Goal: Book appointment/travel/reservation

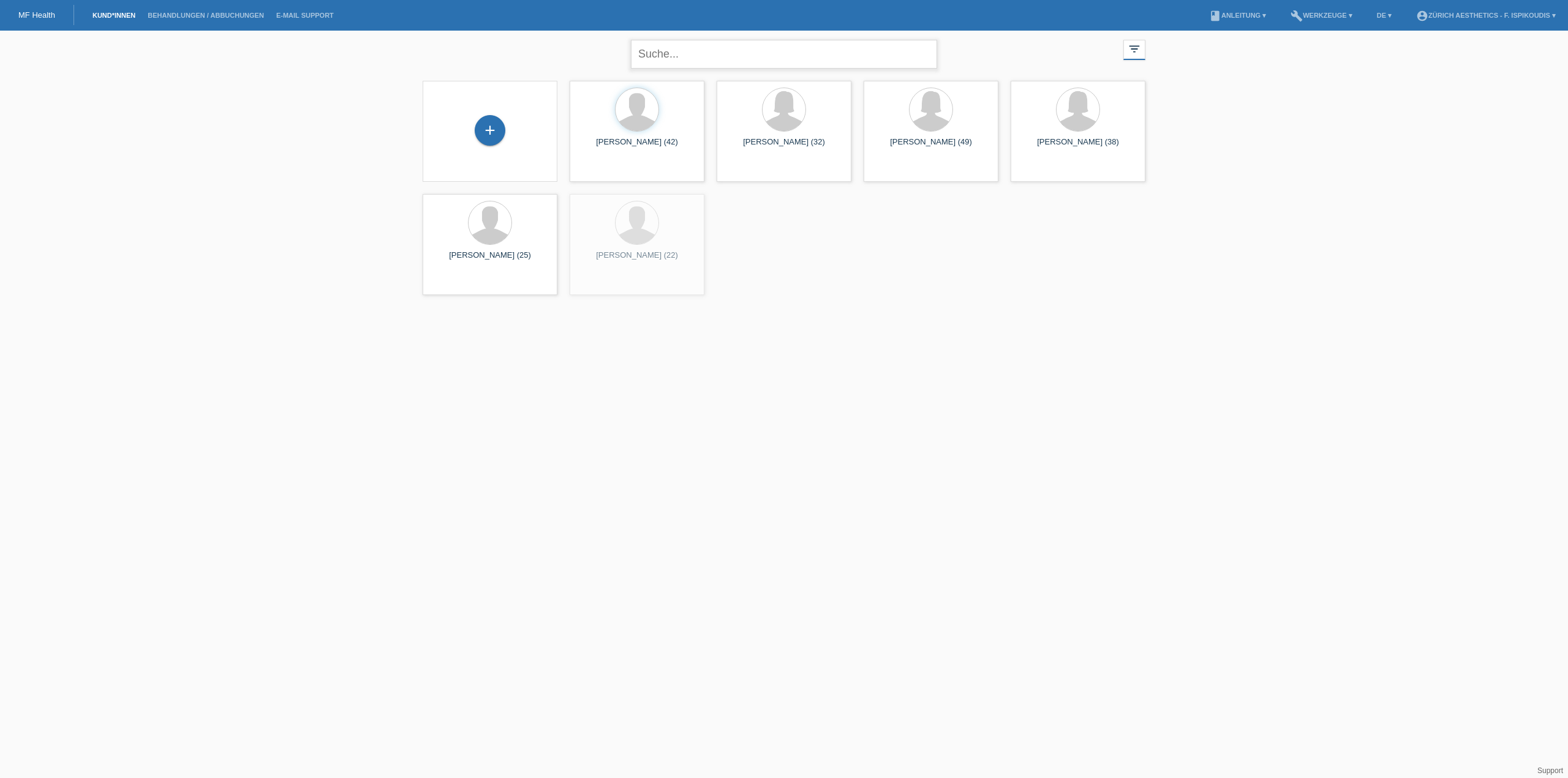
click at [697, 65] on input "text" at bounding box center [783, 54] width 306 height 29
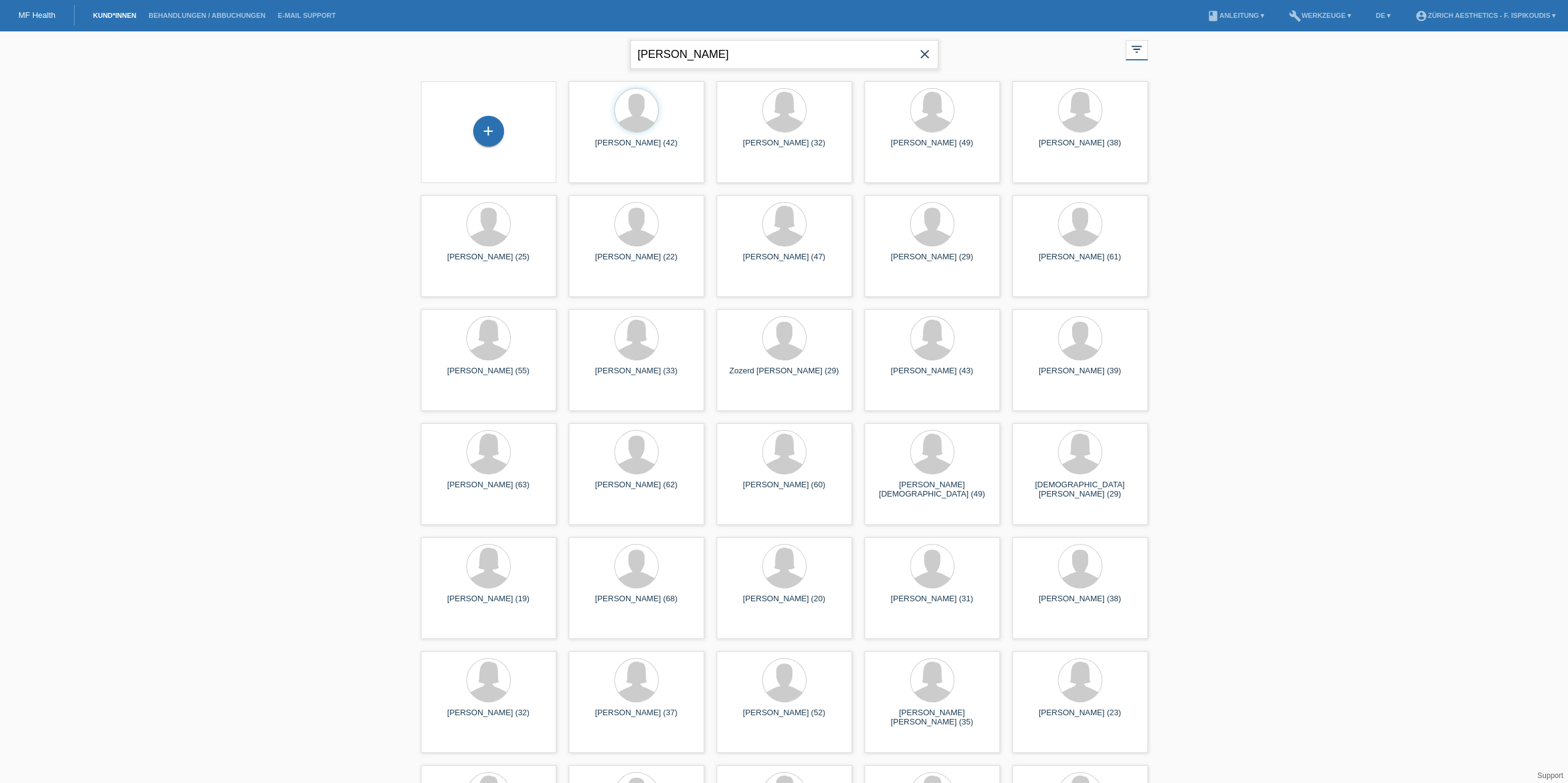
type input "notter"
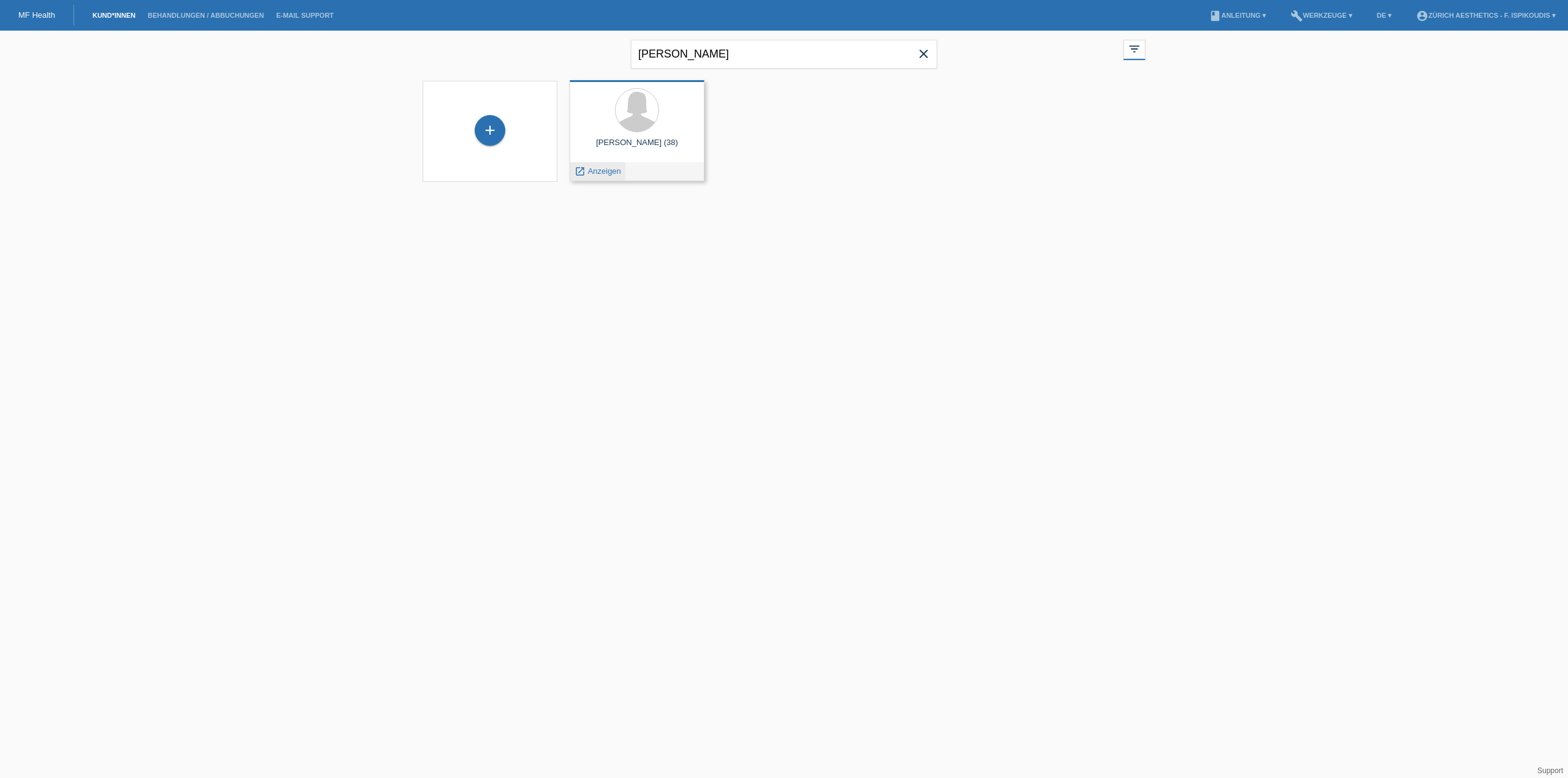
click at [604, 167] on span "Anzeigen" at bounding box center [604, 172] width 33 height 10
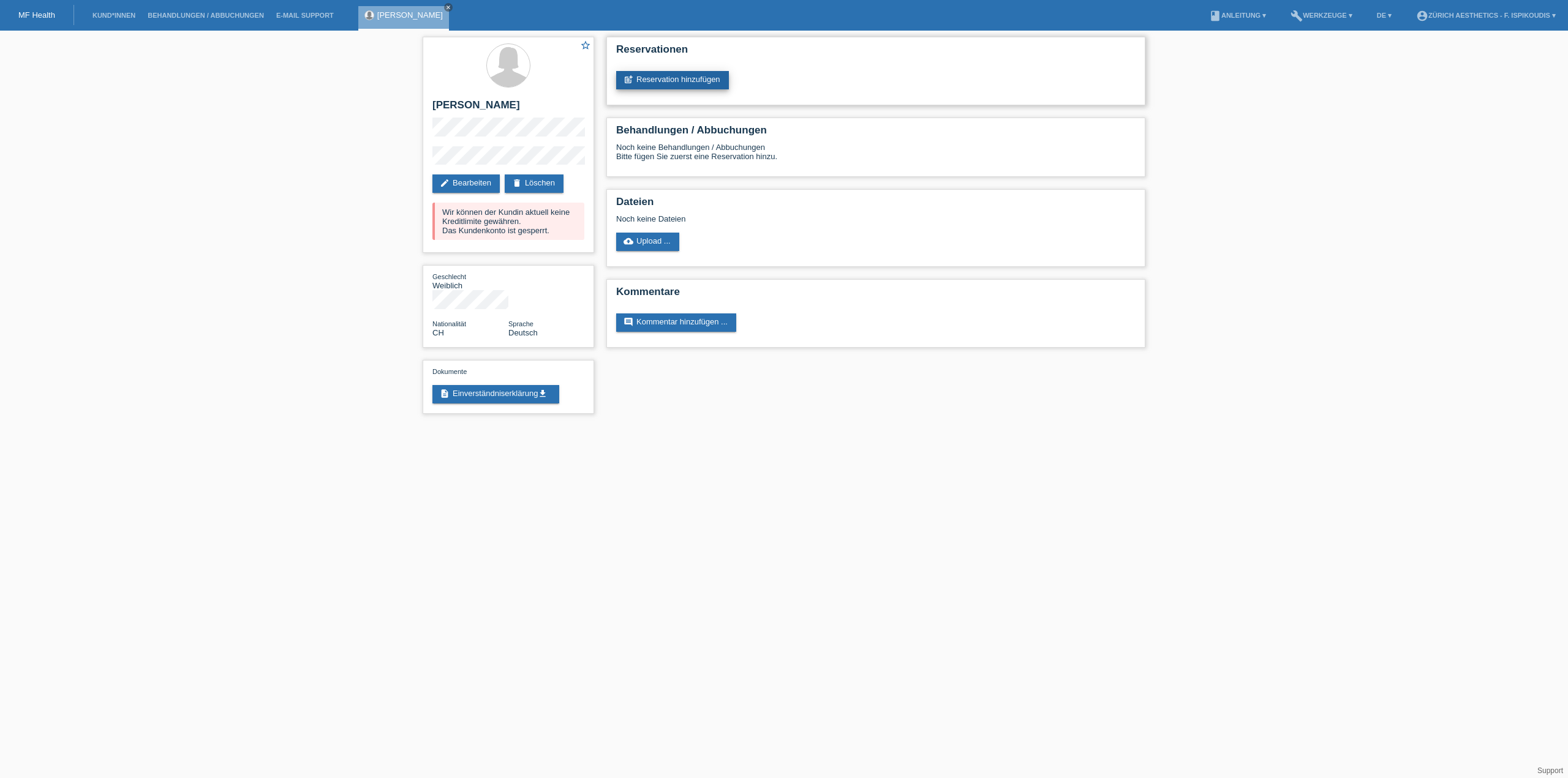
click at [666, 79] on link "post_add Reservation hinzufügen" at bounding box center [673, 79] width 113 height 18
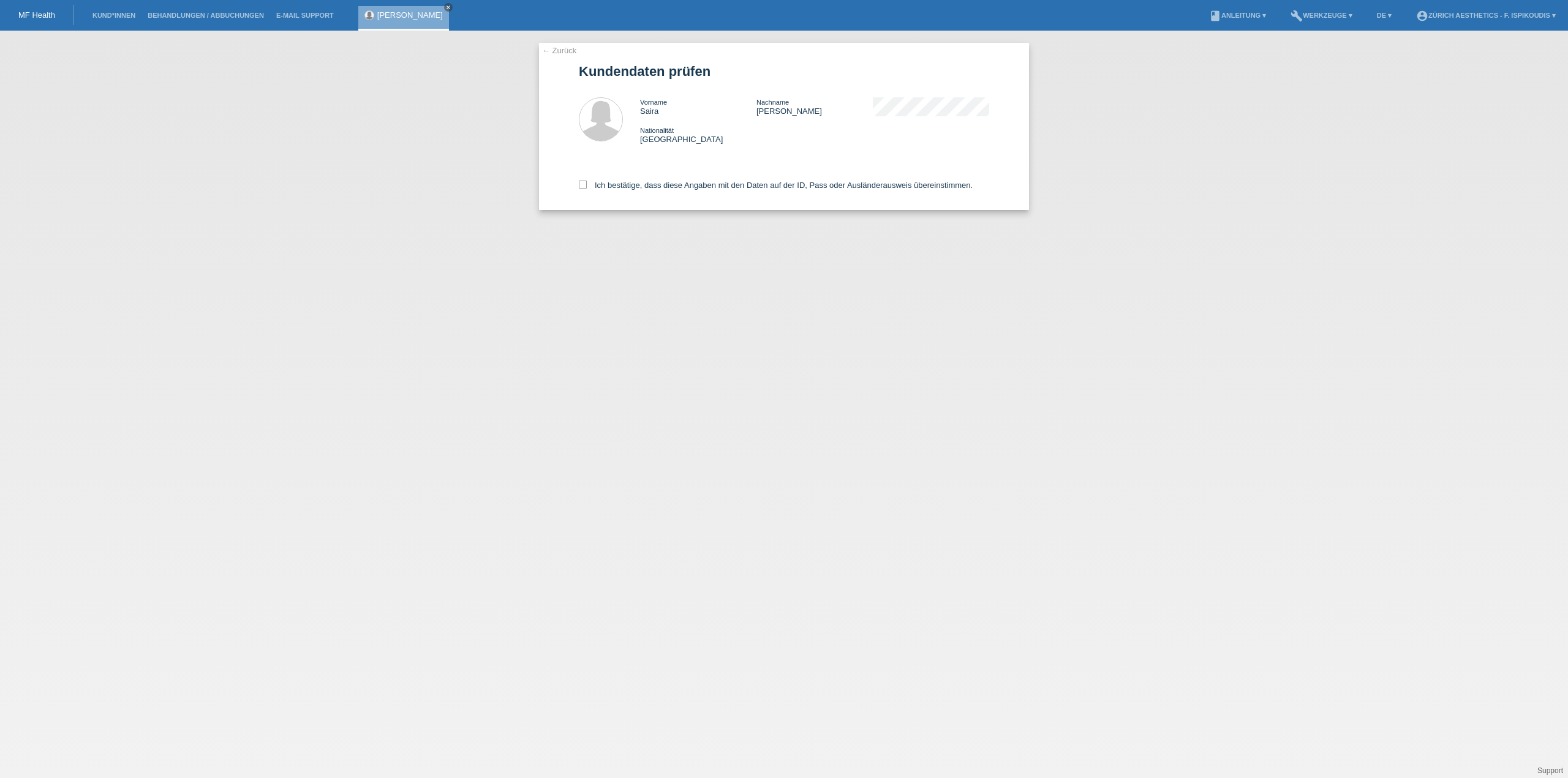
click at [644, 177] on div "Ich bestätige, dass diese Angaben mit den Daten auf der ID, Pass oder Ausländer…" at bounding box center [784, 183] width 410 height 54
click at [642, 191] on div "Ich bestätige, dass diese Angaben mit den Daten auf der ID, Pass oder Ausländer…" at bounding box center [784, 183] width 410 height 54
click at [644, 187] on label "Ich bestätige, dass diese Angaben mit den Daten auf der ID, Pass oder Ausländer…" at bounding box center [775, 185] width 394 height 10
click at [587, 187] on input "Ich bestätige, dass diese Angaben mit den Daten auf der ID, Pass oder Ausländer…" at bounding box center [583, 184] width 8 height 8
checkbox input "true"
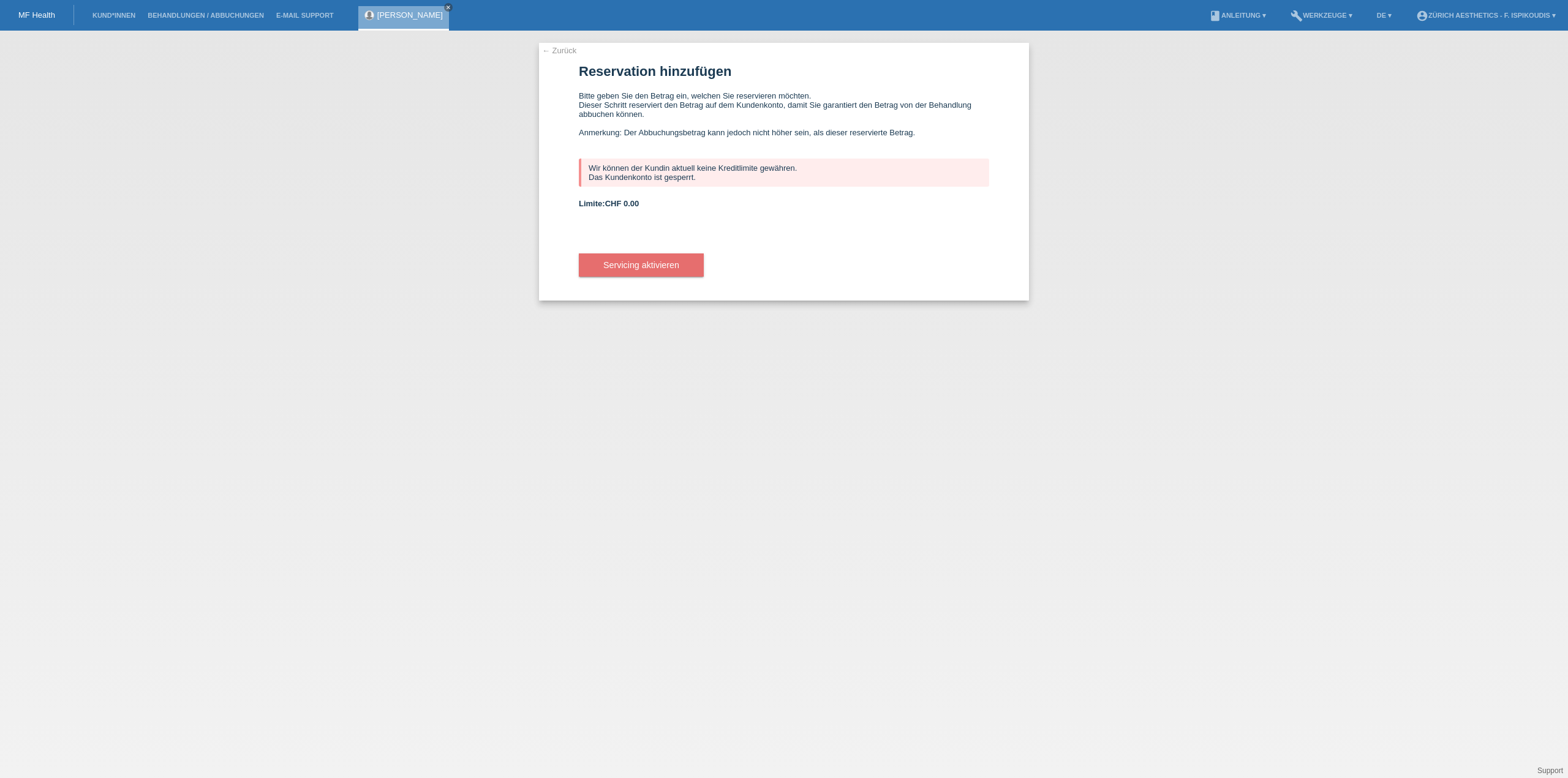
click at [571, 42] on div "← Zurück Reservation hinzufügen Bitte geben Sie den Betrag ein, welchen Sie res…" at bounding box center [784, 404] width 1568 height 747
click at [568, 45] on div "← Zurück Reservation hinzufügen Bitte geben Sie den Betrag ein, welchen Sie res…" at bounding box center [784, 172] width 490 height 257
click at [569, 53] on link "← Zurück" at bounding box center [559, 51] width 34 height 10
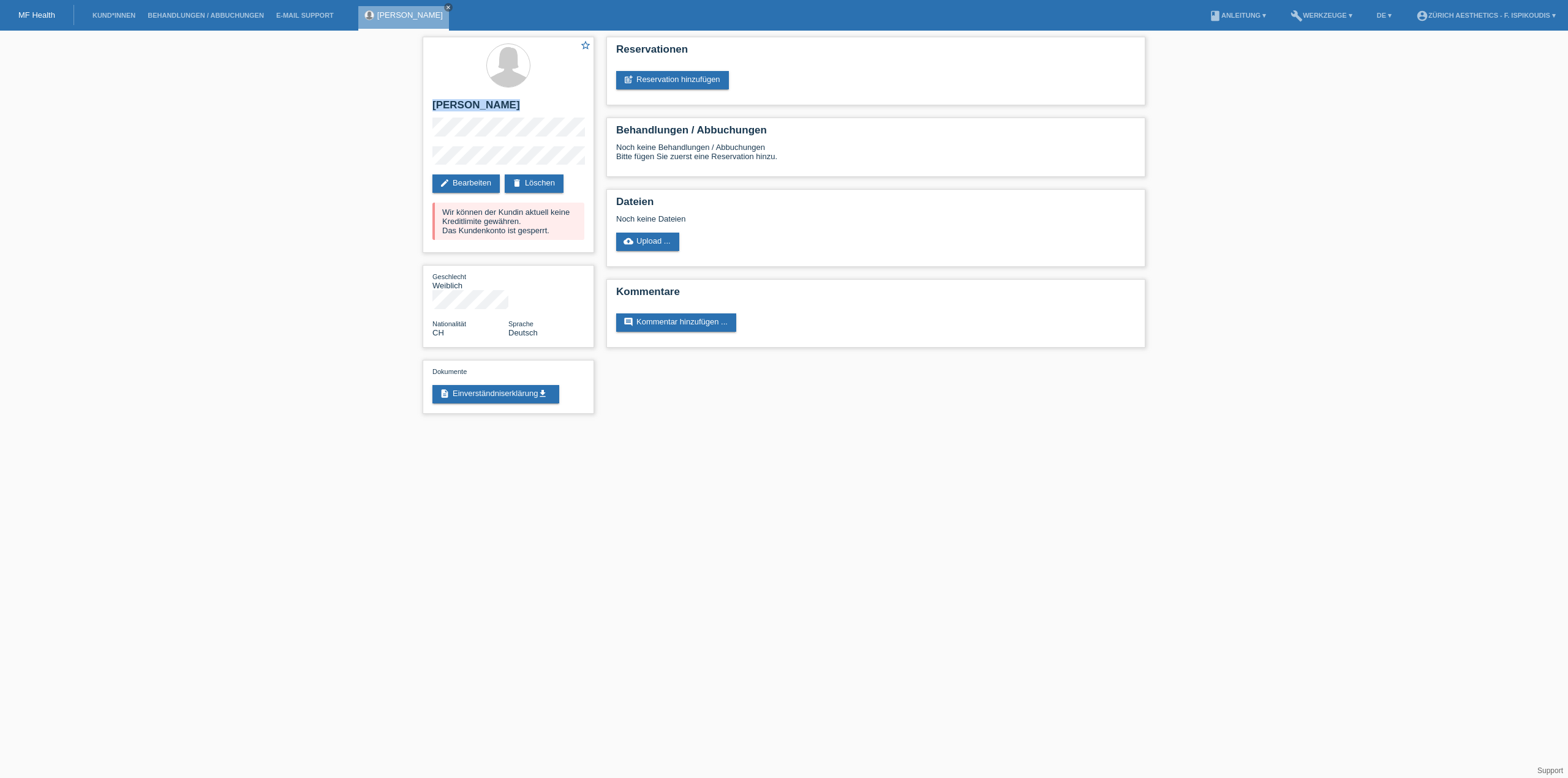
click at [417, 103] on div "star_border Saira Notter edit Bearbeiten delete Löschen Wir können der Kundin a…" at bounding box center [508, 229] width 184 height 396
click at [477, 113] on h2 "[PERSON_NAME]" at bounding box center [508, 108] width 152 height 18
click at [425, 114] on div "star_border Saira Notter edit Bearbeiten delete Löschen Wir können der Kundin a…" at bounding box center [508, 145] width 172 height 216
click at [435, 107] on h2 "[PERSON_NAME]" at bounding box center [508, 108] width 152 height 18
click at [433, 105] on h2 "[PERSON_NAME]" at bounding box center [508, 108] width 152 height 18
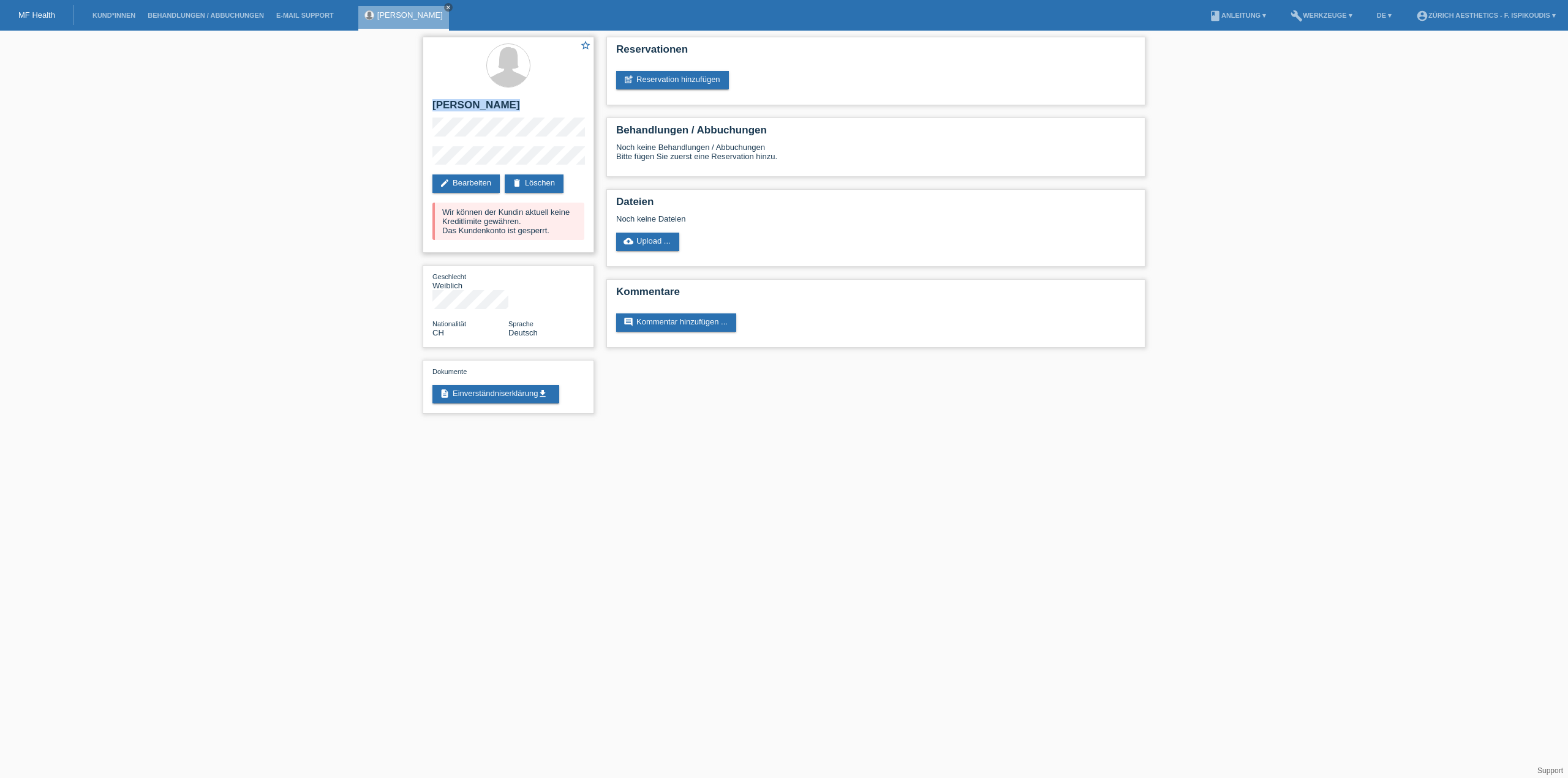
drag, startPoint x: 433, startPoint y: 105, endPoint x: 536, endPoint y: 143, distance: 109.8
click at [536, 143] on div "star_border Saira Notter edit Bearbeiten delete Löschen Wir können der Kundin a…" at bounding box center [508, 145] width 172 height 216
click at [534, 137] on div "star_border Saira Notter edit Bearbeiten delete Löschen Wir können der Kundin a…" at bounding box center [508, 145] width 172 height 216
click at [413, 103] on div "star_border Saira Notter edit Bearbeiten delete Löschen Wir können der Kundin a…" at bounding box center [784, 229] width 1568 height 396
drag, startPoint x: 207, startPoint y: 15, endPoint x: 185, endPoint y: 15, distance: 22.0
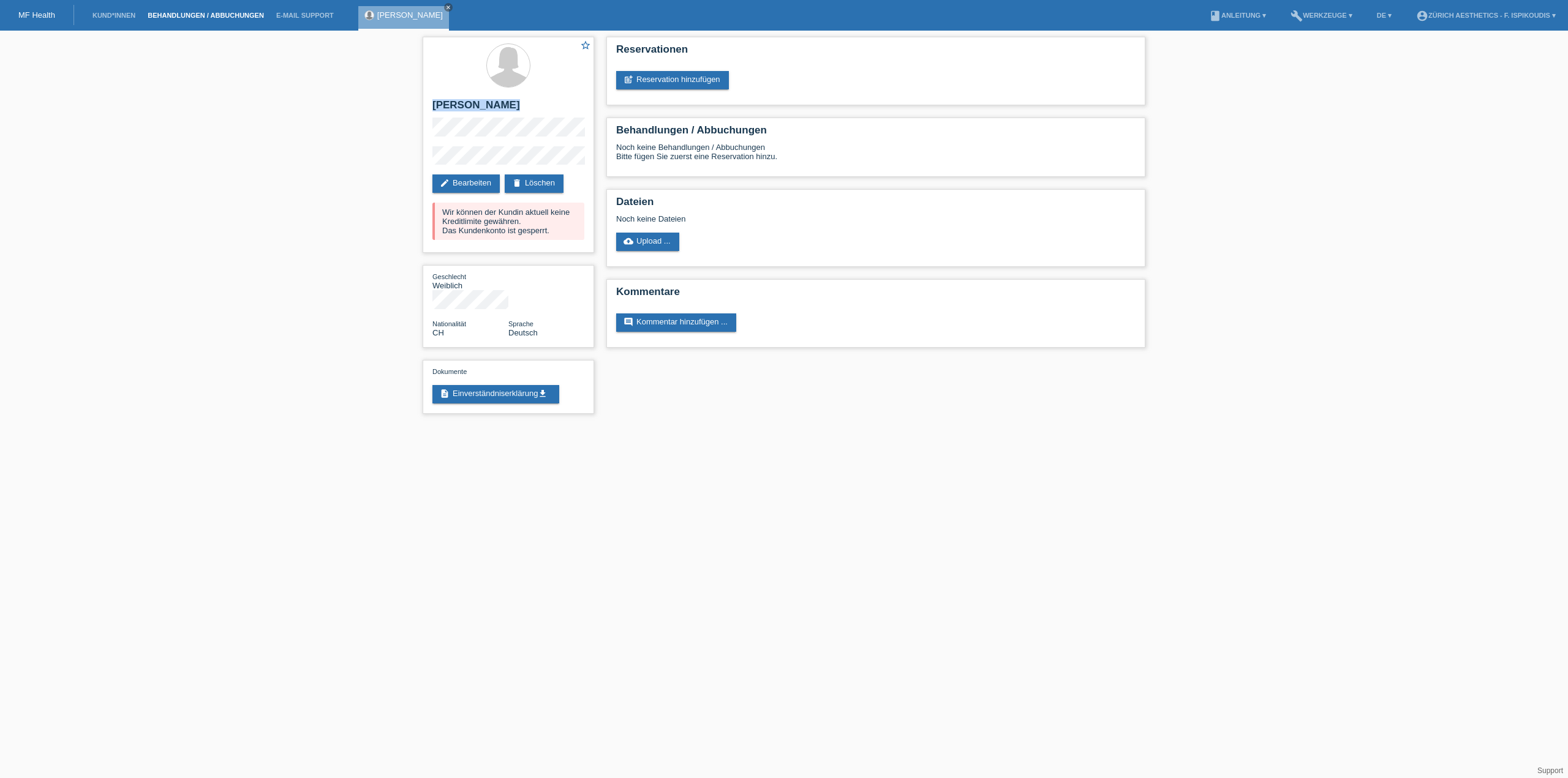
click at [208, 15] on link "Behandlungen / Abbuchungen" at bounding box center [206, 15] width 129 height 7
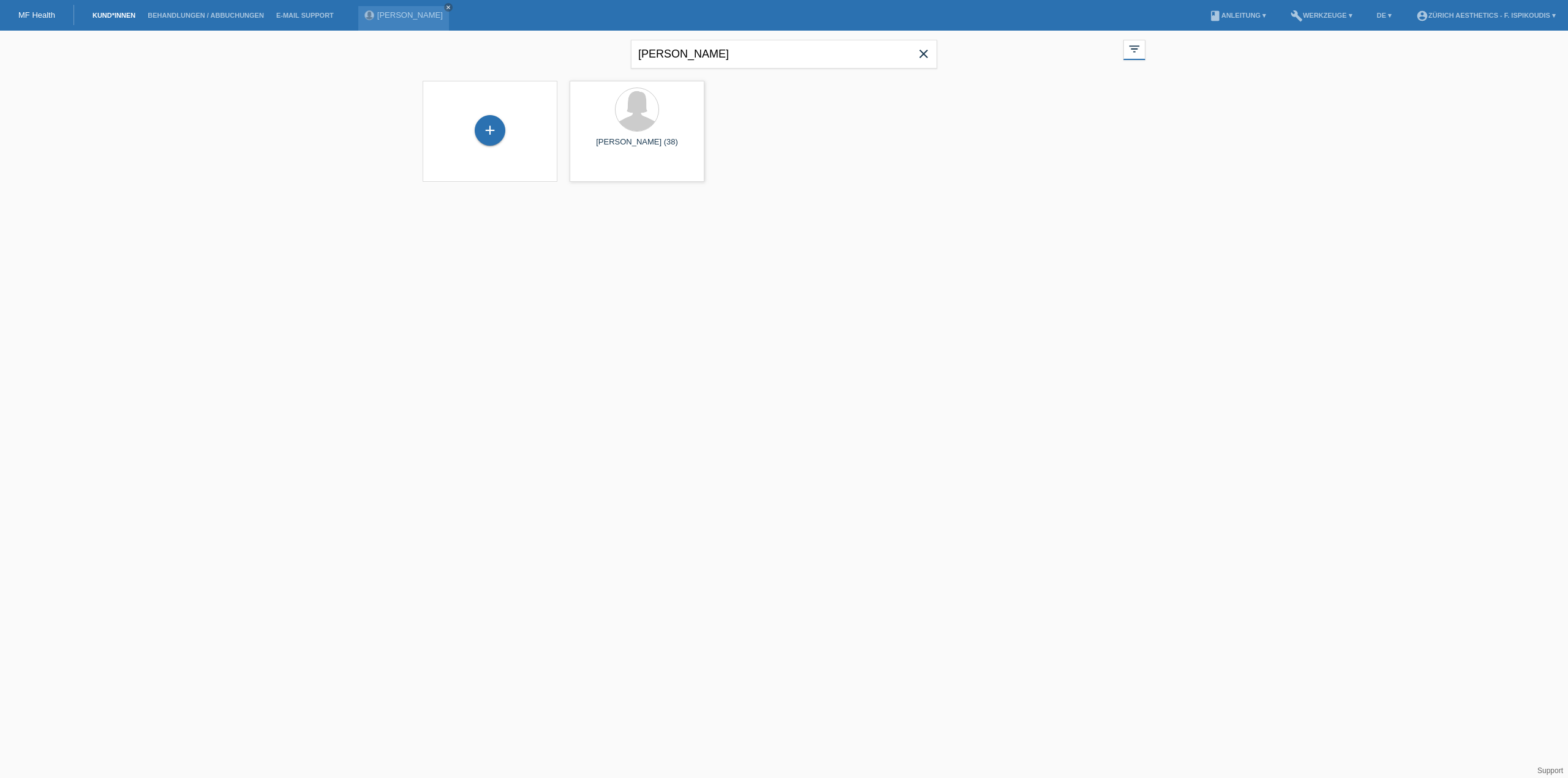
click at [468, 133] on div "+" at bounding box center [490, 131] width 115 height 33
click at [483, 133] on div "+" at bounding box center [490, 130] width 31 height 31
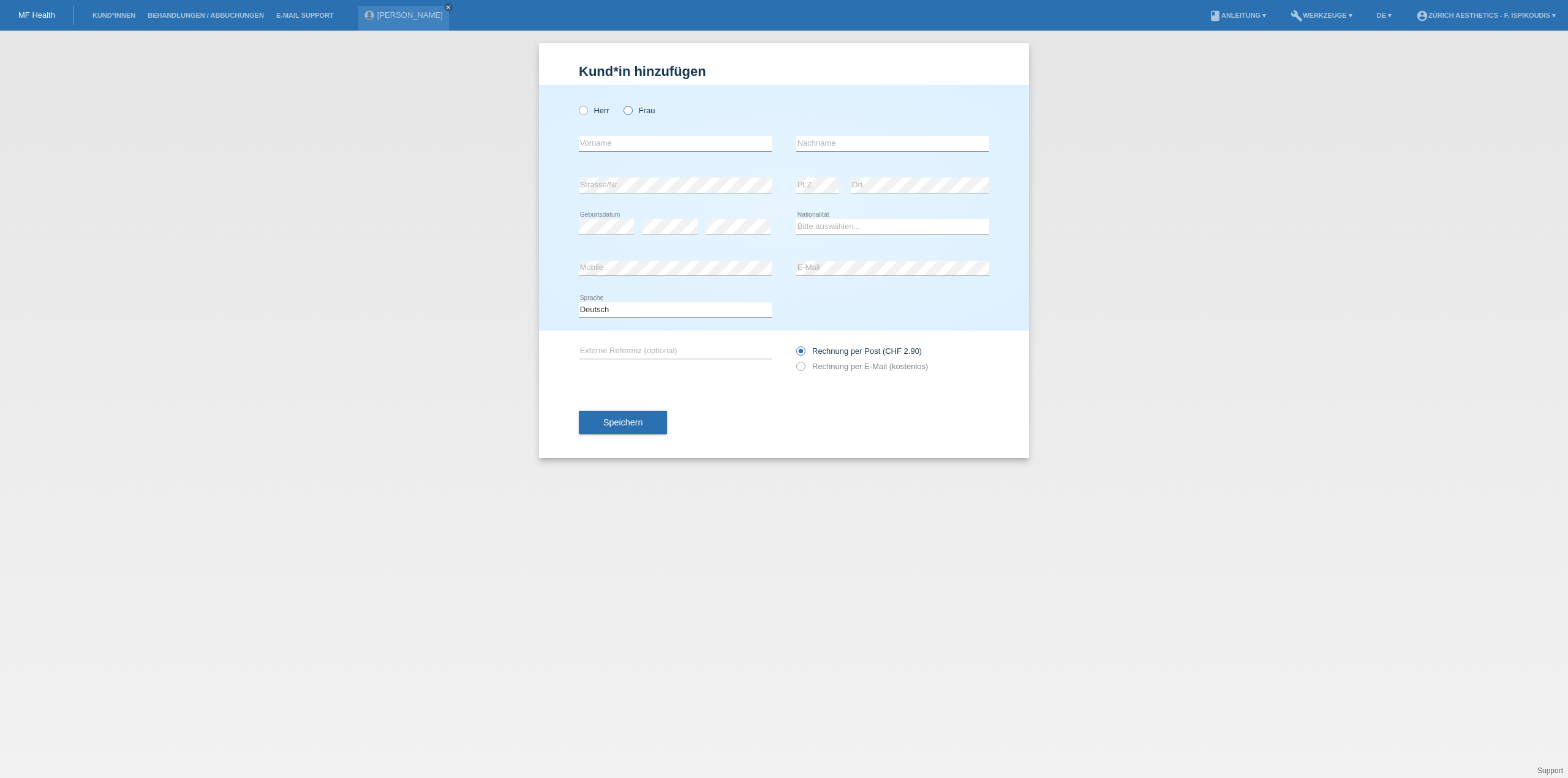
click at [622, 104] on icon at bounding box center [622, 104] width 0 height 0
click at [630, 113] on input "Frau" at bounding box center [627, 110] width 8 height 8
radio input "true"
click at [631, 139] on input "text" at bounding box center [675, 143] width 193 height 15
click at [601, 145] on input "text" at bounding box center [675, 143] width 193 height 15
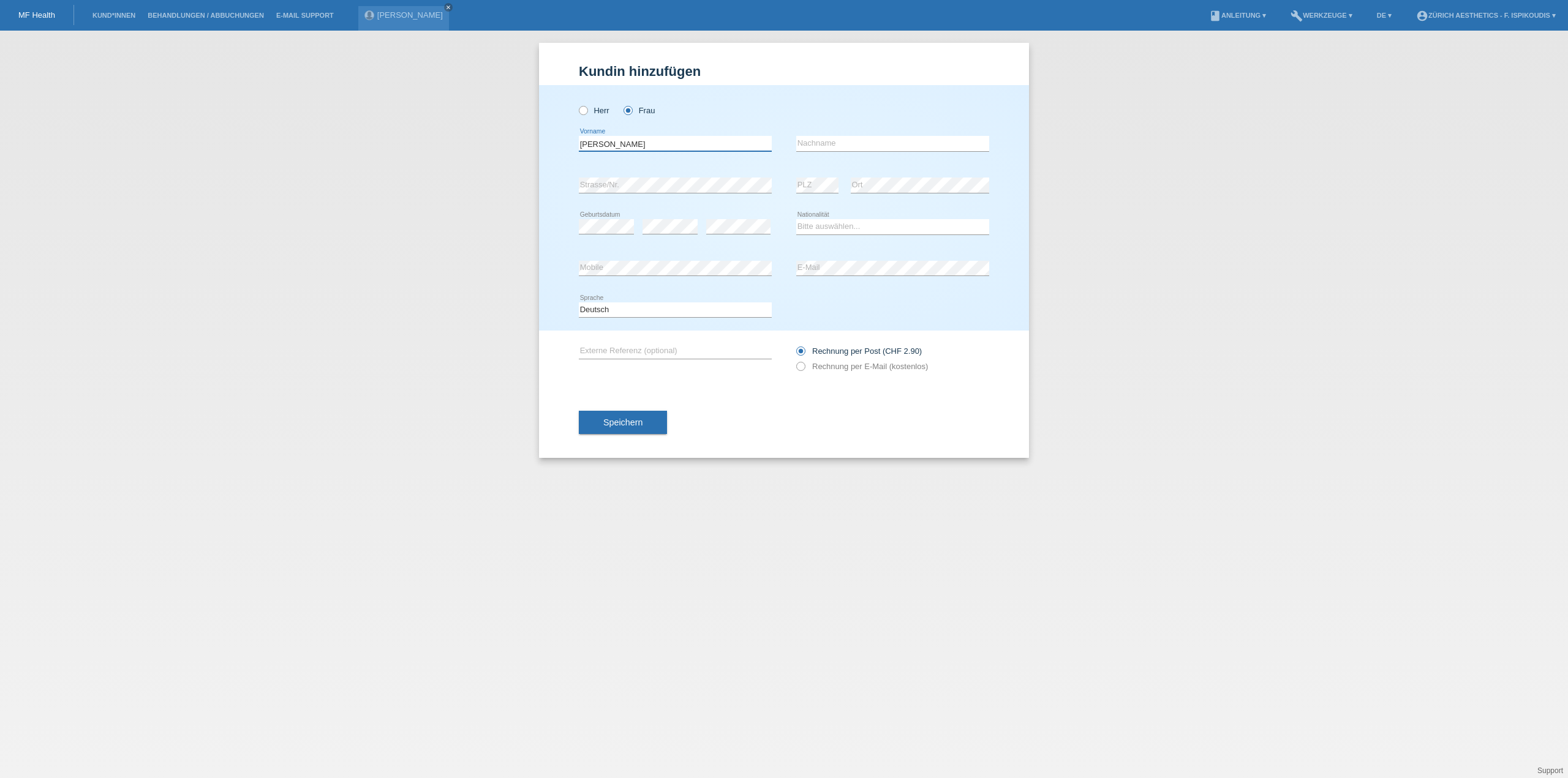
type input "[PERSON_NAME]"
type input "Bechstein"
click at [810, 230] on select "Bitte auswählen... Schweiz Deutschland Liechtenstein Österreich ------------ Af…" at bounding box center [892, 226] width 193 height 14
select select "DE"
click at [796, 219] on select "Bitte auswählen... Schweiz Deutschland Liechtenstein Österreich ------------ Af…" at bounding box center [892, 226] width 193 height 14
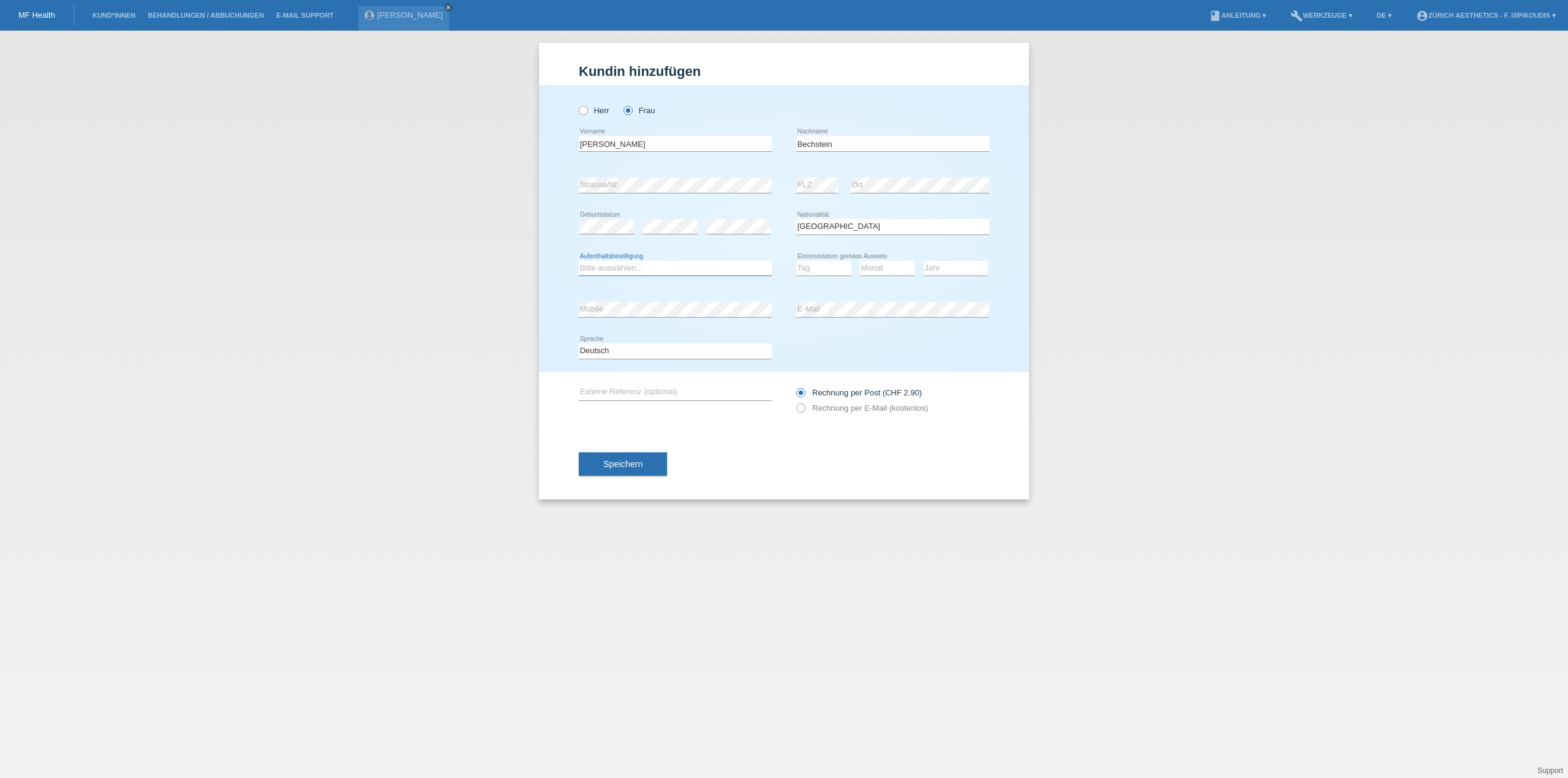
click at [697, 264] on select "Bitte auswählen... C B B - Flüchtlingsstatus Andere" at bounding box center [675, 268] width 193 height 14
select select "C"
click at [579, 261] on select "Bitte auswählen... C B B - Flüchtlingsstatus Andere" at bounding box center [675, 268] width 193 height 14
click at [838, 264] on select "Tag 01 02 03 04 05 06 07 08 09 10 11" at bounding box center [823, 268] width 55 height 14
select select "15"
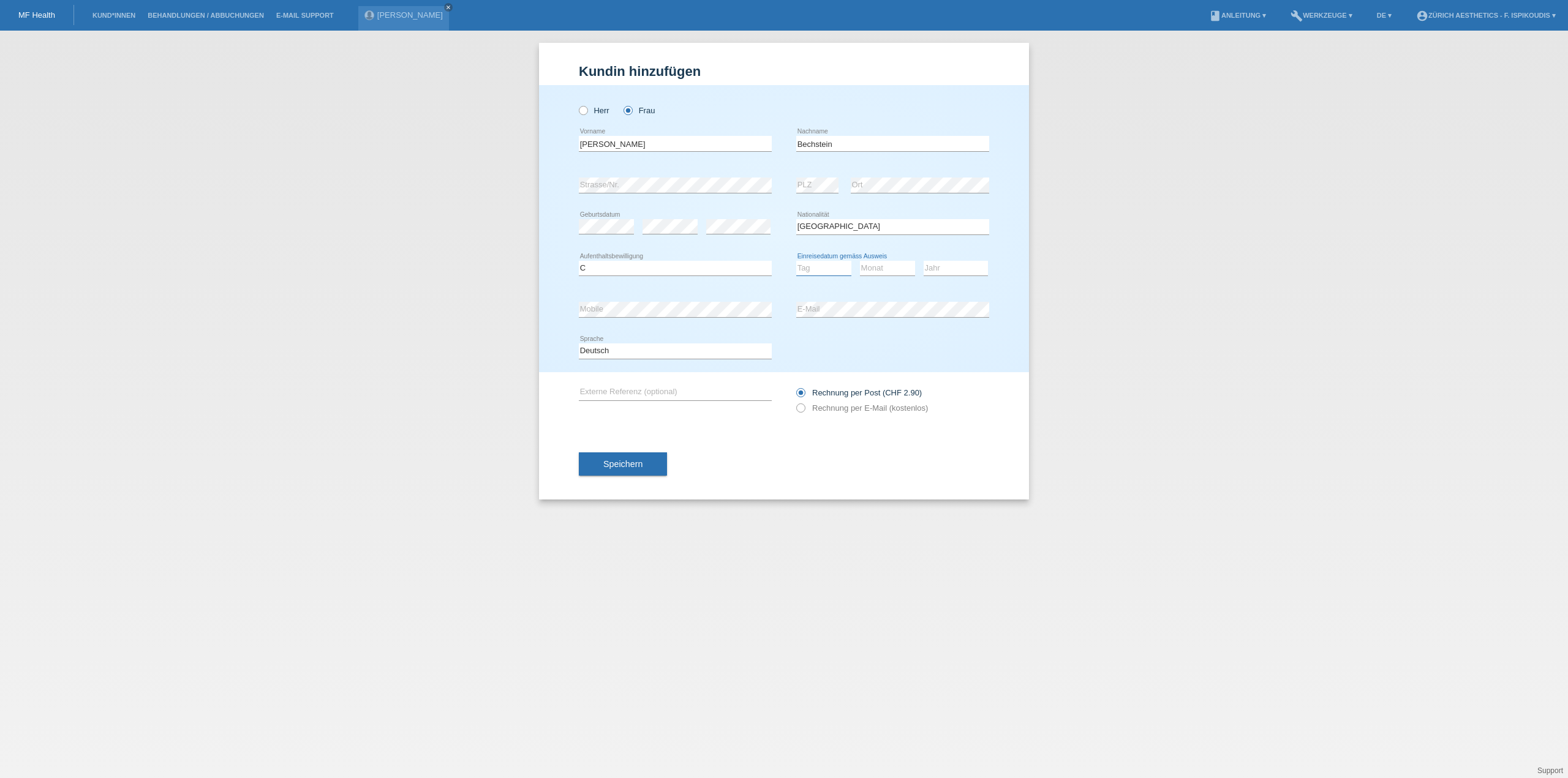
click at [796, 261] on select "Tag 01 02 03 04 05 06 07 08 09 10 11" at bounding box center [823, 268] width 55 height 14
drag, startPoint x: 889, startPoint y: 260, endPoint x: 889, endPoint y: 273, distance: 13.0
click at [889, 261] on select "Monat 01 02 03 04 05 06 07 08 09 10 11" at bounding box center [887, 268] width 55 height 14
select select "07"
click at [860, 261] on select "Monat 01 02 03 04 05 06 07 08 09 10 11" at bounding box center [887, 268] width 55 height 14
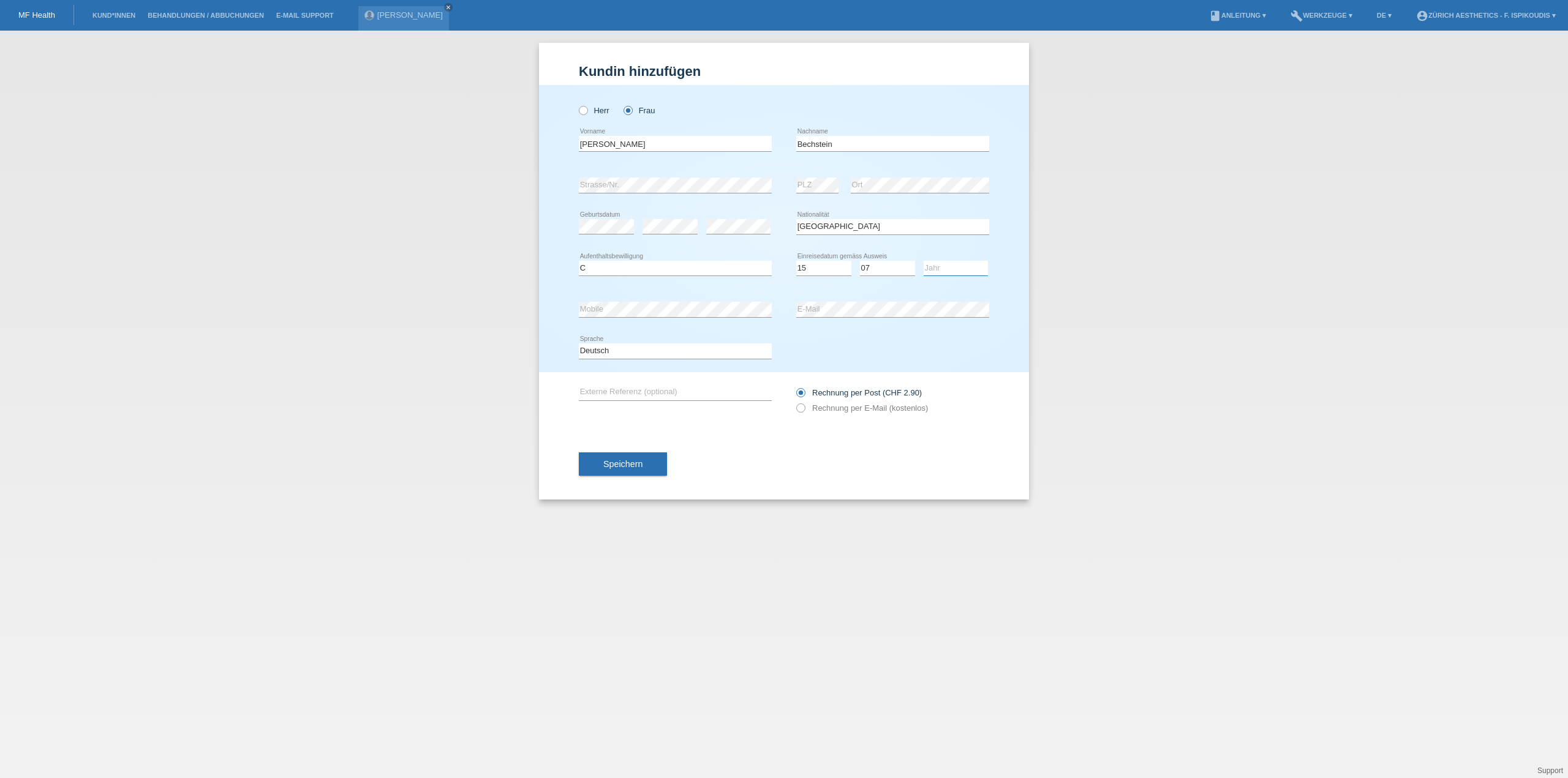
click at [934, 265] on select "Jahr 2025 2024 2023 2022 2021 2020 2019 2018 2017 2016 2015 2014 2013 2012 2011…" at bounding box center [956, 268] width 64 height 14
select select "2019"
click at [924, 261] on select "Jahr 2025 2024 2023 2022 2021 2020 2019 2018 2017 2016 2015 2014 2013 2012 2011…" at bounding box center [956, 268] width 64 height 14
click at [825, 409] on label "Rechnung per E-Mail (kostenlos)" at bounding box center [862, 408] width 132 height 10
click at [804, 409] on input "Rechnung per E-Mail (kostenlos)" at bounding box center [800, 411] width 8 height 15
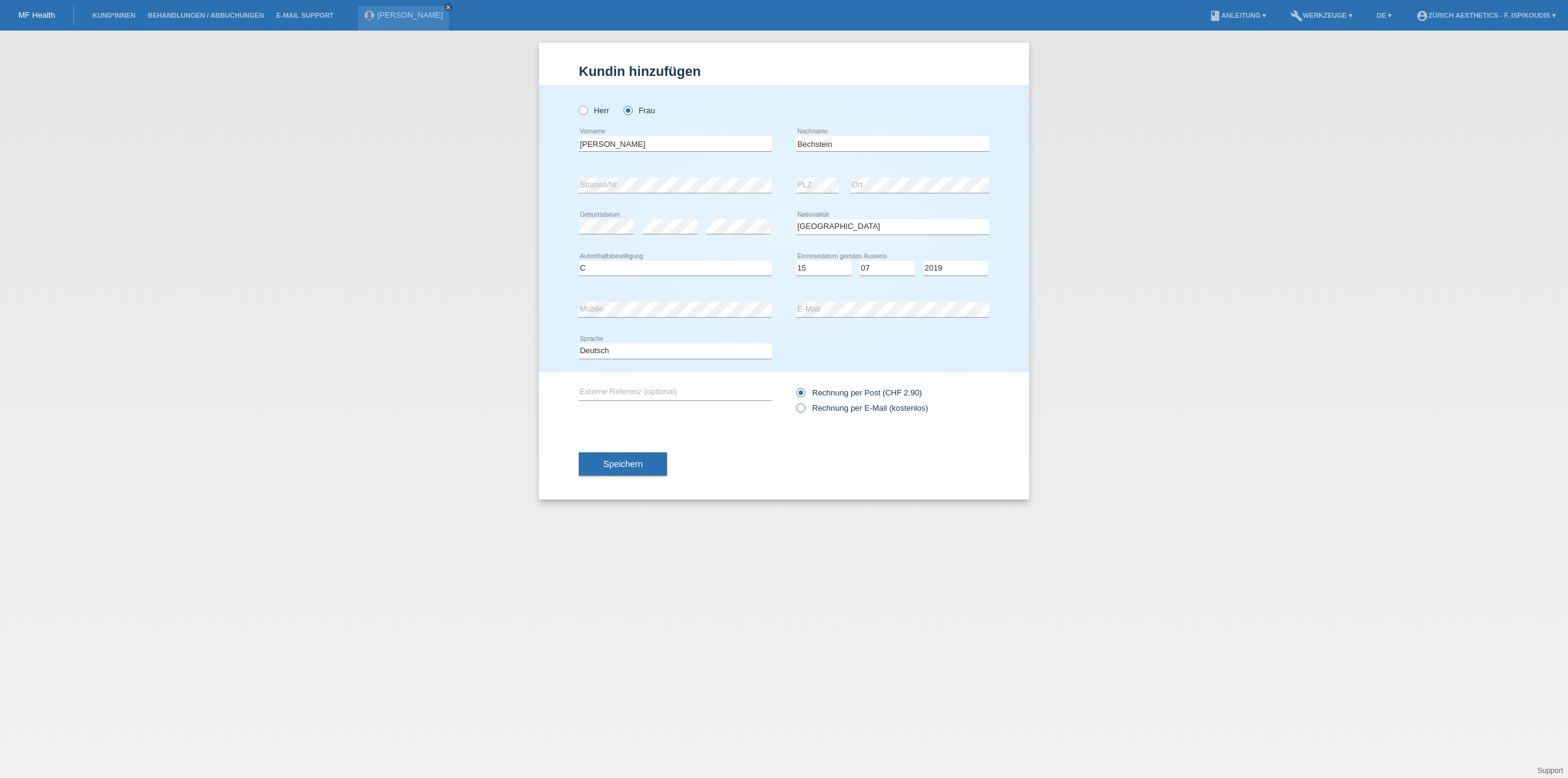
radio input "true"
click at [604, 478] on div "Speichern" at bounding box center [784, 463] width 410 height 71
click at [609, 466] on span "Speichern" at bounding box center [623, 464] width 39 height 10
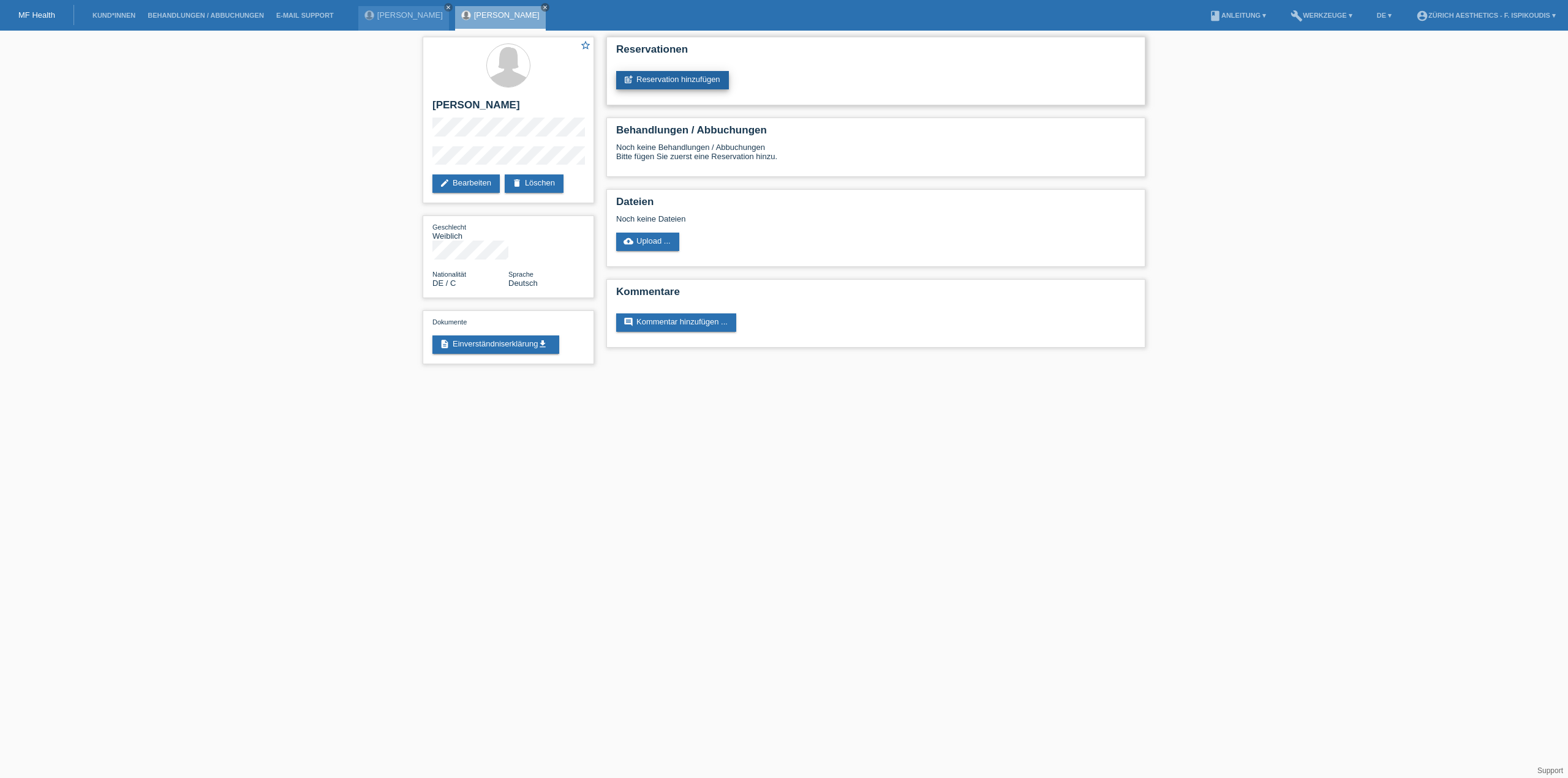
click at [658, 76] on link "post_add Reservation hinzufügen" at bounding box center [673, 79] width 113 height 18
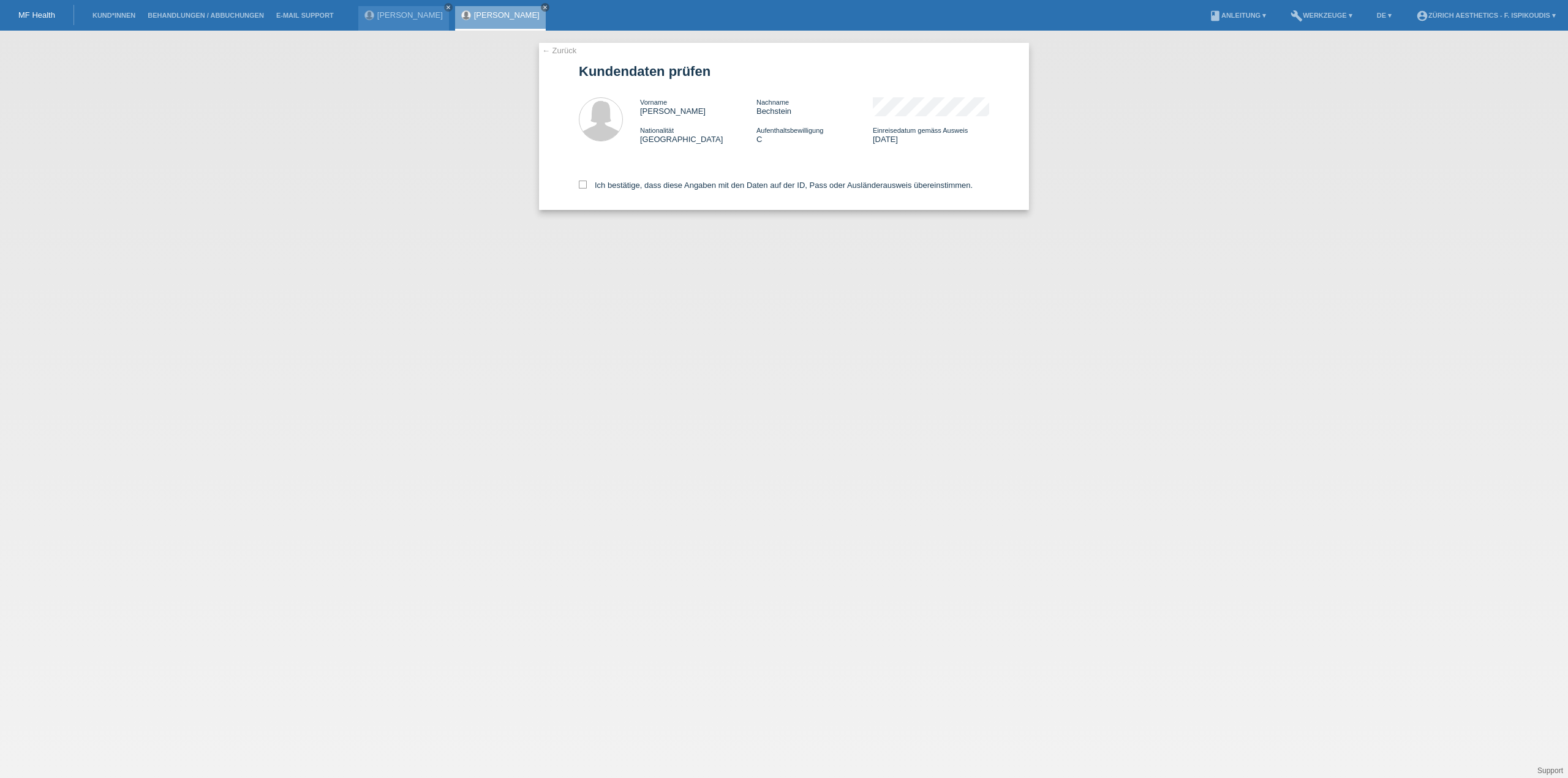
click at [624, 201] on div "Ich bestätige, dass diese Angaben mit den Daten auf der ID, Pass oder Ausländer…" at bounding box center [784, 183] width 410 height 54
click at [624, 191] on div "Ich bestätige, dass diese Angaben mit den Daten auf der ID, Pass oder Ausländer…" at bounding box center [784, 183] width 410 height 54
click at [631, 187] on label "Ich bestätige, dass diese Angaben mit den Daten auf der ID, Pass oder Ausländer…" at bounding box center [775, 185] width 394 height 10
click at [587, 187] on input "Ich bestätige, dass diese Angaben mit den Daten auf der ID, Pass oder Ausländer…" at bounding box center [583, 184] width 8 height 8
checkbox input "true"
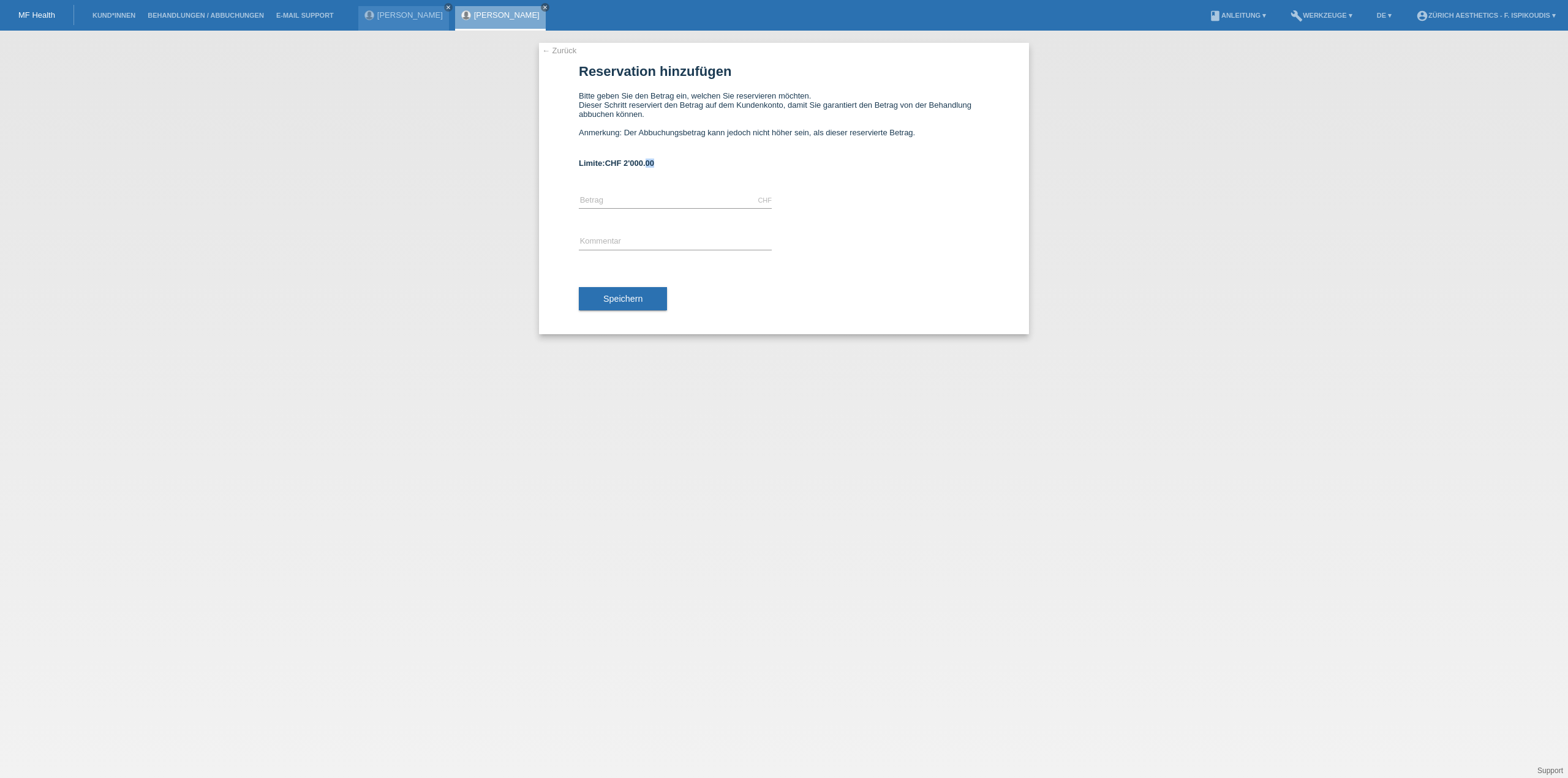
drag, startPoint x: 673, startPoint y: 168, endPoint x: 649, endPoint y: 167, distance: 24.0
click at [649, 167] on div "Limite: CHF 2'000.00" at bounding box center [784, 163] width 410 height 10
drag, startPoint x: 626, startPoint y: 167, endPoint x: 662, endPoint y: 167, distance: 36.0
click at [662, 167] on div "Limite: CHF 2'000.00" at bounding box center [784, 163] width 410 height 10
click at [665, 167] on div "Limite: CHF 2'000.00" at bounding box center [784, 163] width 410 height 10
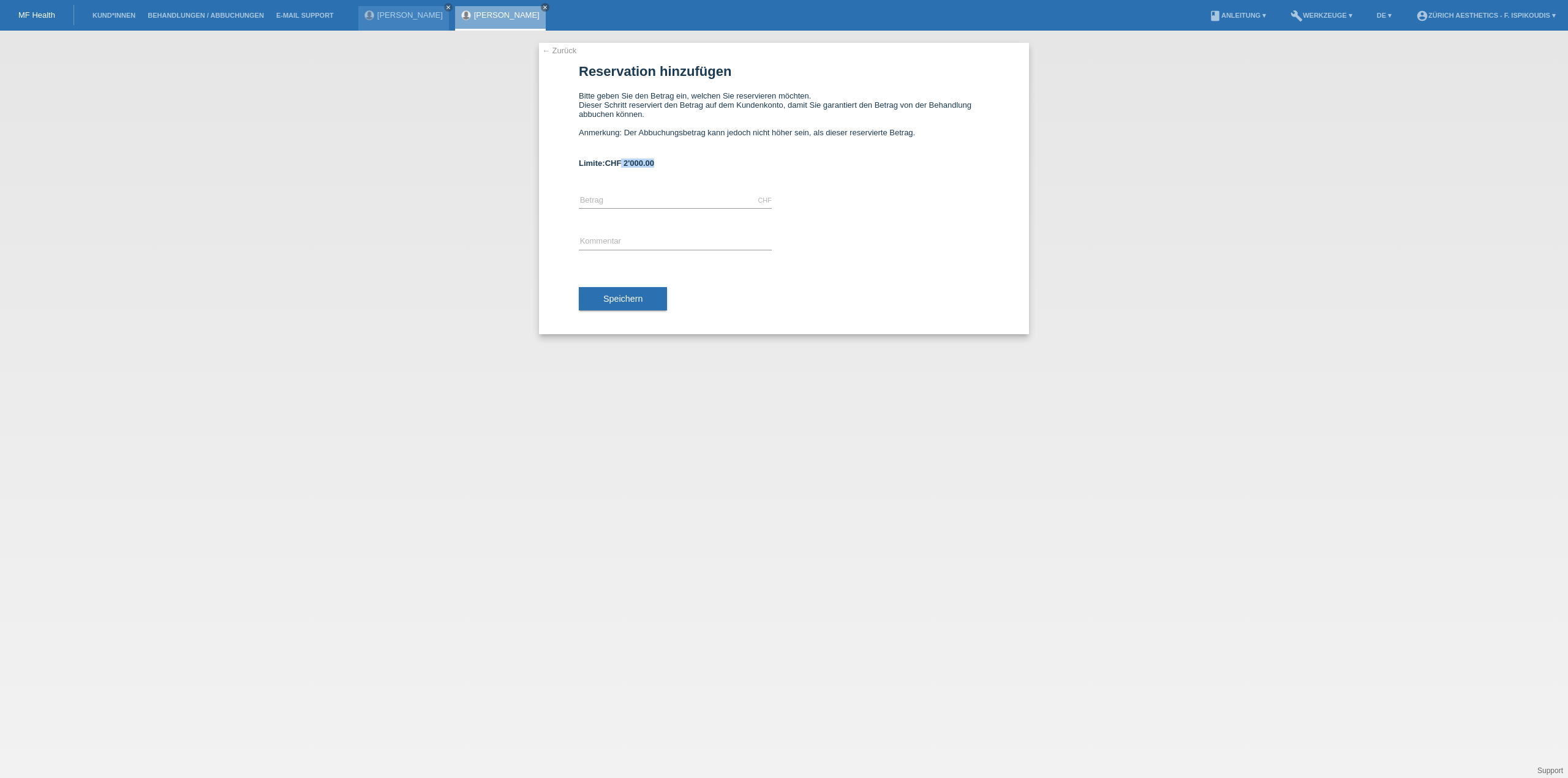
drag, startPoint x: 665, startPoint y: 166, endPoint x: 623, endPoint y: 167, distance: 42.0
click at [623, 167] on div "Limite: CHF 2'000.00" at bounding box center [784, 163] width 410 height 10
click at [623, 167] on span "CHF 2'000.00" at bounding box center [630, 163] width 49 height 10
drag, startPoint x: 670, startPoint y: 165, endPoint x: 619, endPoint y: 166, distance: 51.0
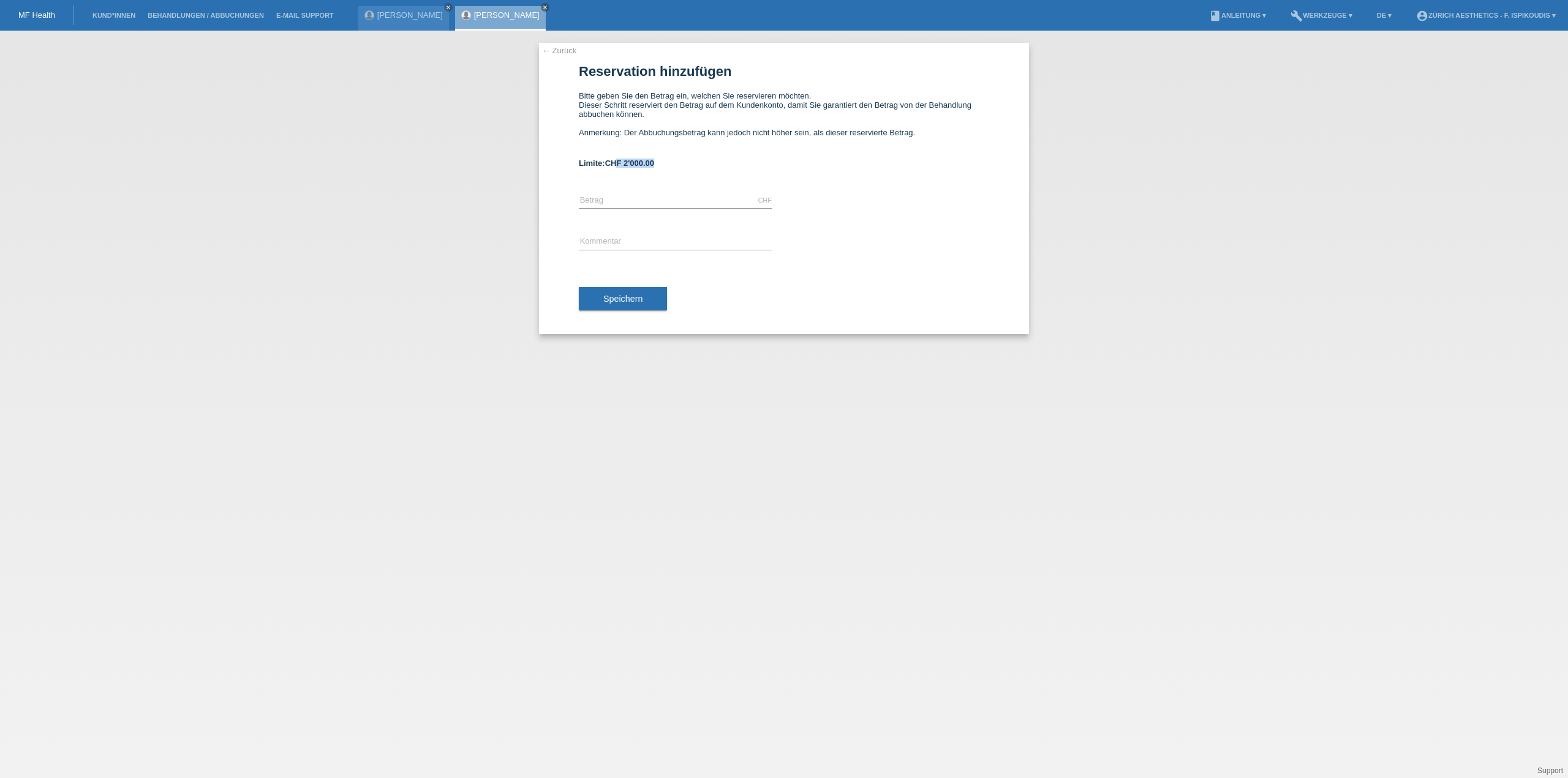
click at [619, 166] on div "Limite: CHF 2'000.00" at bounding box center [784, 163] width 410 height 10
click at [649, 201] on input "text" at bounding box center [675, 200] width 193 height 15
type input "2000.00"
click at [619, 235] on div "error Kommentar" at bounding box center [675, 242] width 193 height 41
click at [623, 244] on input "text" at bounding box center [675, 242] width 193 height 15
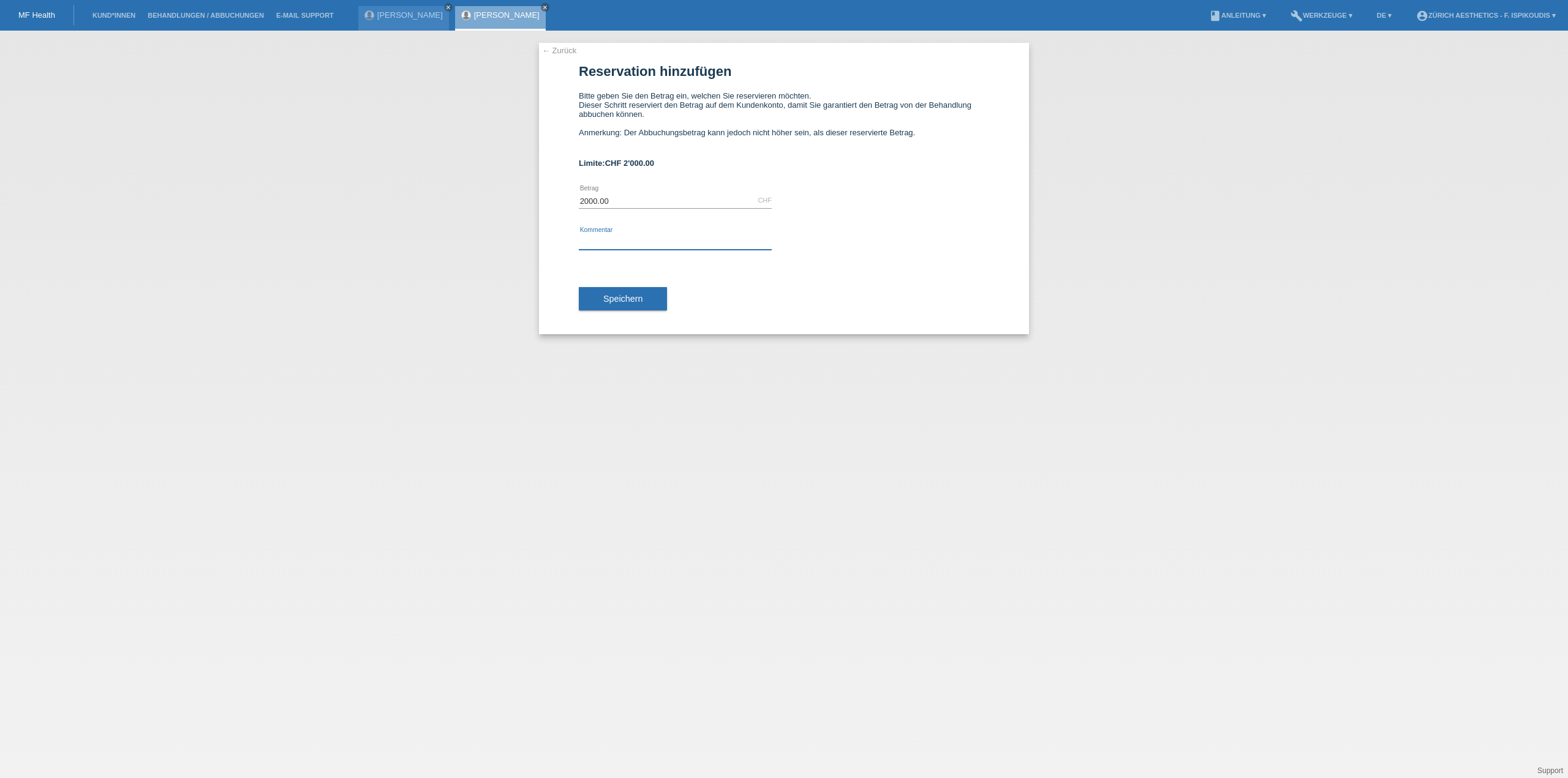
type input "Behandlung Klinik Aesthetics Zürich"
click at [656, 305] on button "Speichern" at bounding box center [623, 298] width 88 height 23
